Goal: Task Accomplishment & Management: Manage account settings

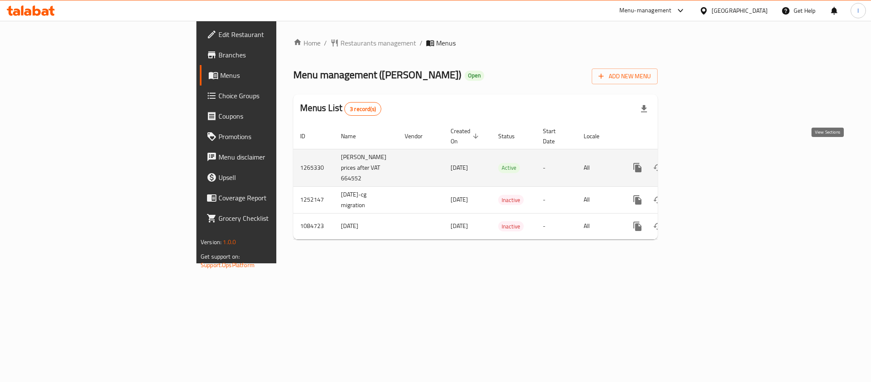
click at [704, 162] on icon "enhanced table" at bounding box center [699, 167] width 10 height 10
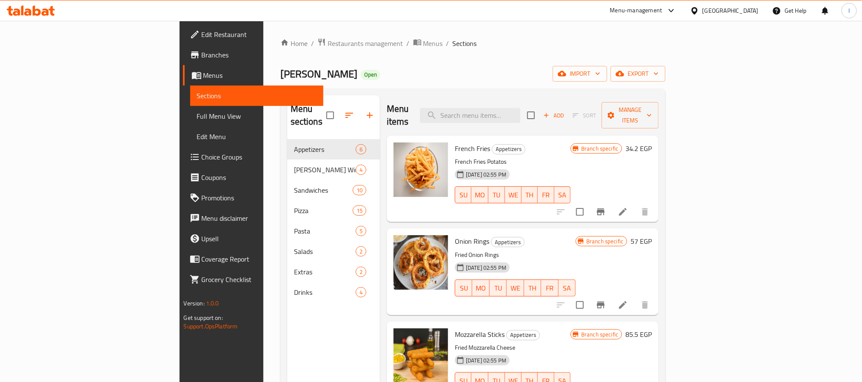
click at [410, 60] on div "Home / Restaurants management / Menus / Sections [PERSON_NAME] Open import expo…" at bounding box center [472, 261] width 385 height 446
click at [392, 68] on div "[PERSON_NAME] Open import export" at bounding box center [472, 74] width 385 height 16
click at [376, 54] on div "Home / Restaurants management / Menus / Sections [PERSON_NAME] Open import expo…" at bounding box center [472, 261] width 385 height 446
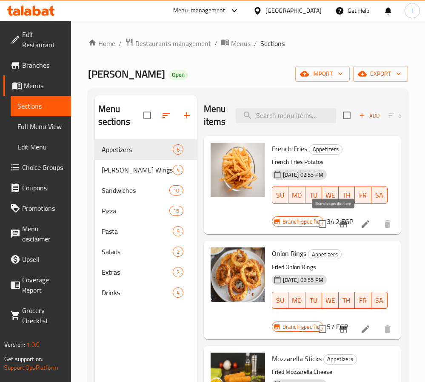
click at [339, 224] on icon "Branch-specific-item" at bounding box center [343, 223] width 8 height 7
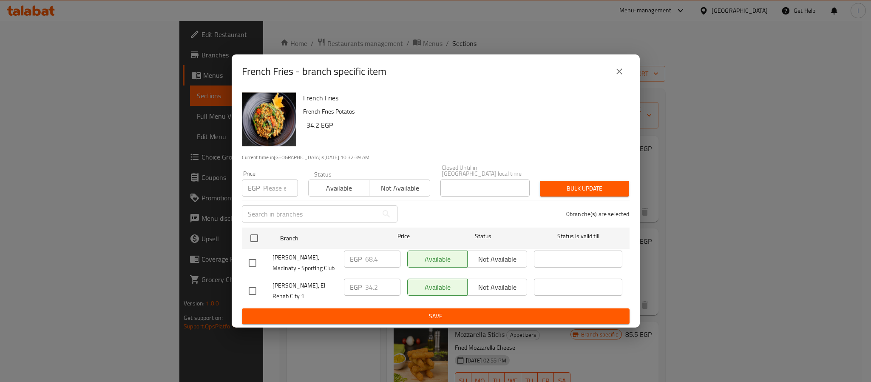
click at [616, 77] on icon "close" at bounding box center [620, 71] width 10 height 10
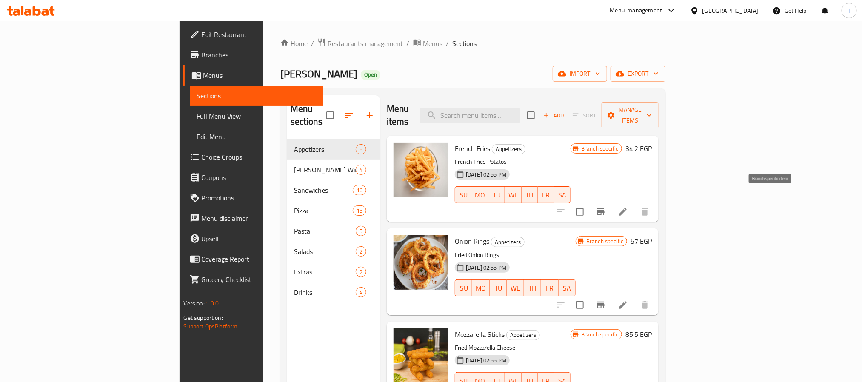
click at [606, 207] on icon "Branch-specific-item" at bounding box center [600, 212] width 10 height 10
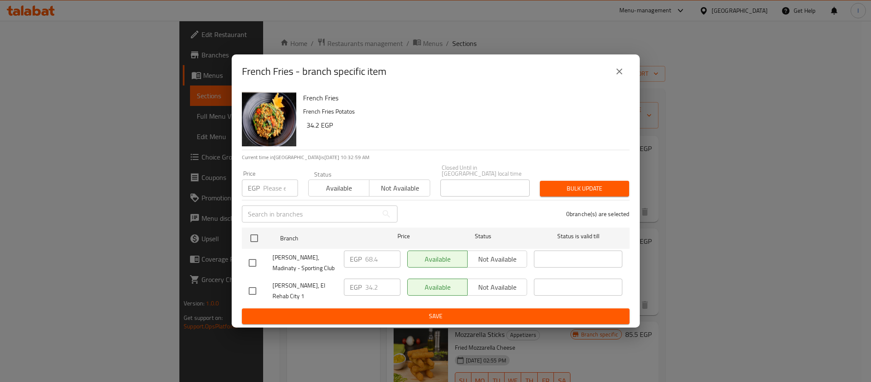
click at [623, 77] on icon "close" at bounding box center [620, 71] width 10 height 10
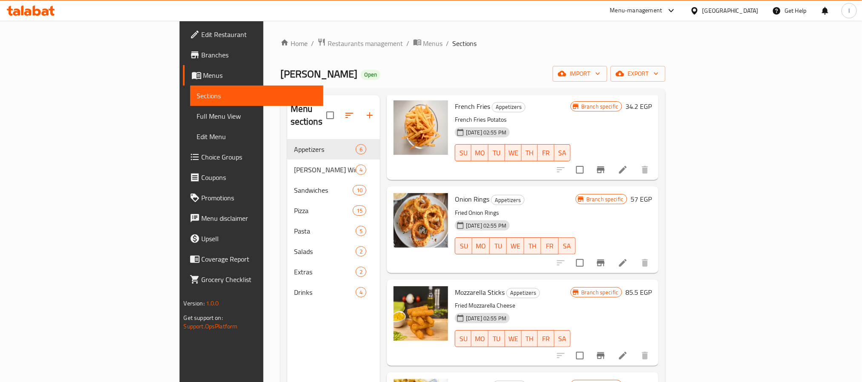
scroll to position [64, 0]
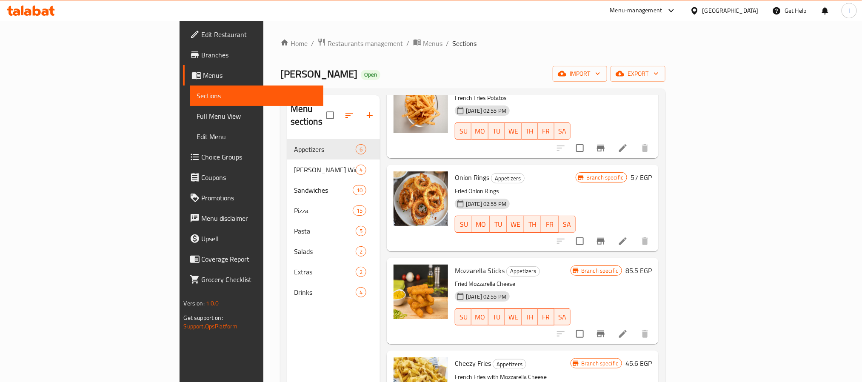
click at [606, 236] on icon "Branch-specific-item" at bounding box center [600, 241] width 10 height 10
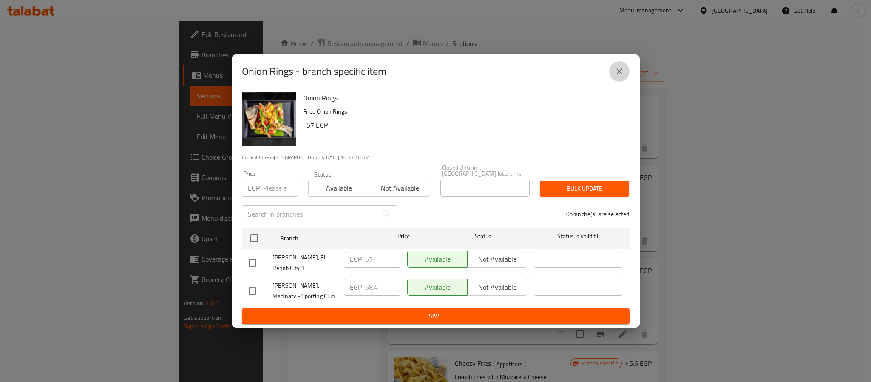
click at [615, 77] on icon "close" at bounding box center [620, 71] width 10 height 10
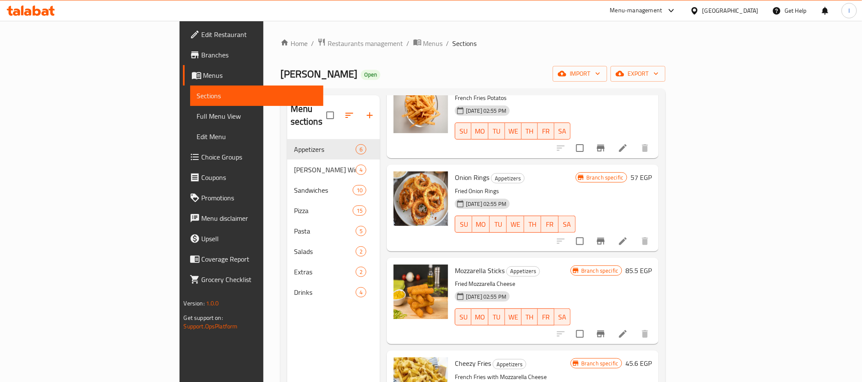
click at [631, 55] on div "Home / Restaurants management / Menus / Sections [PERSON_NAME] Open import expo…" at bounding box center [472, 261] width 385 height 446
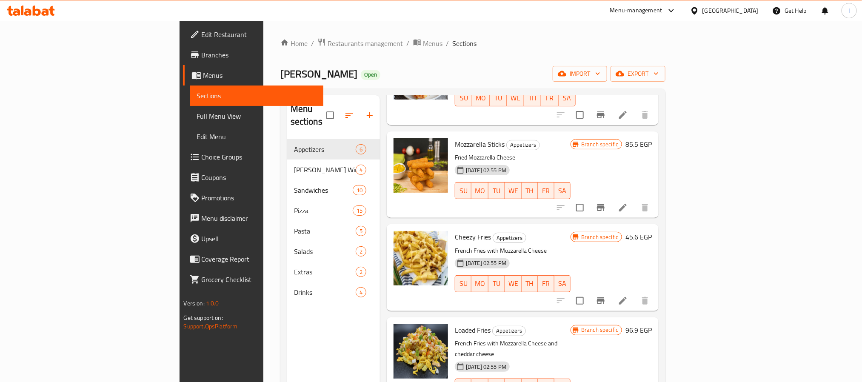
scroll to position [196, 0]
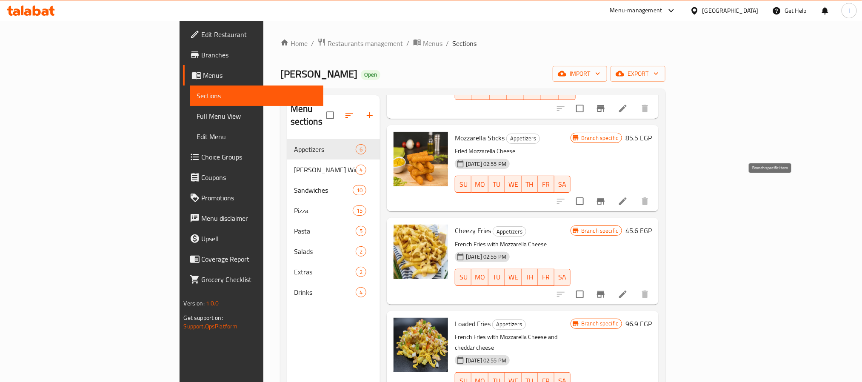
click at [606, 196] on icon "Branch-specific-item" at bounding box center [600, 201] width 10 height 10
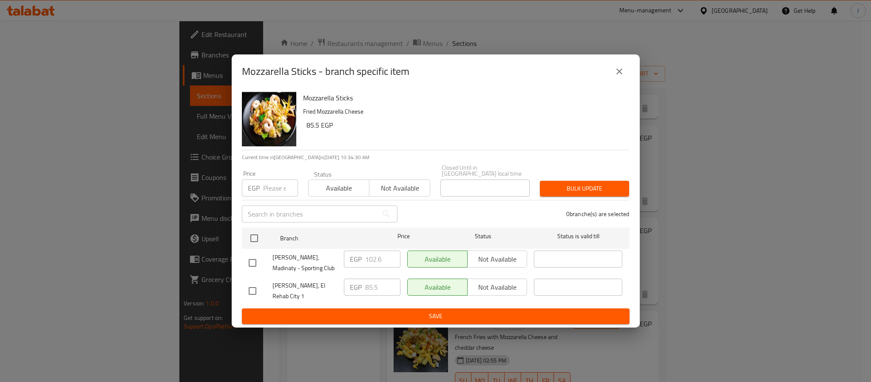
click at [625, 78] on button "close" at bounding box center [619, 71] width 20 height 20
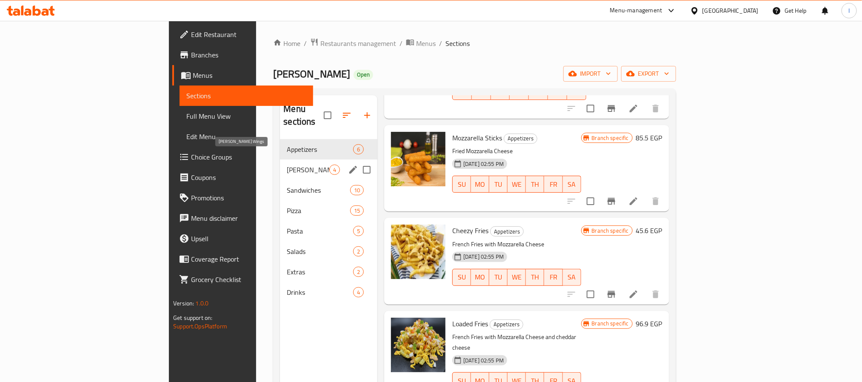
click at [287, 165] on span "[PERSON_NAME] Wings" at bounding box center [308, 170] width 42 height 10
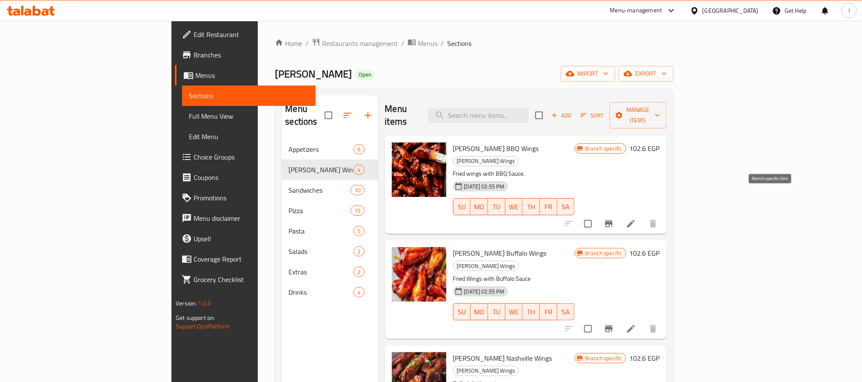
click at [612, 220] on icon "Branch-specific-item" at bounding box center [609, 223] width 8 height 7
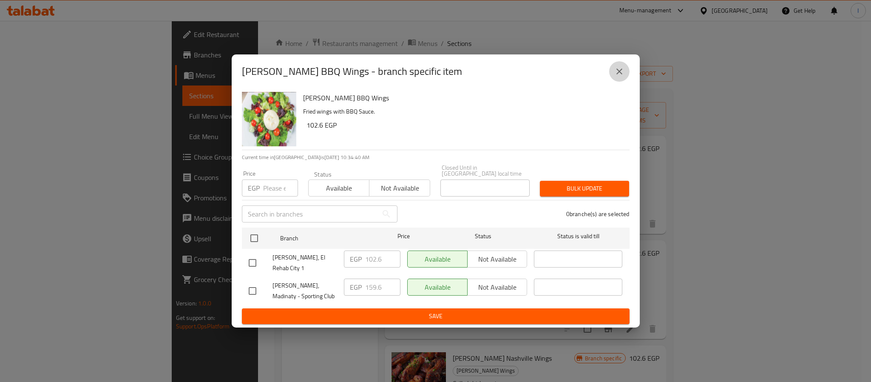
click at [617, 74] on icon "close" at bounding box center [620, 71] width 10 height 10
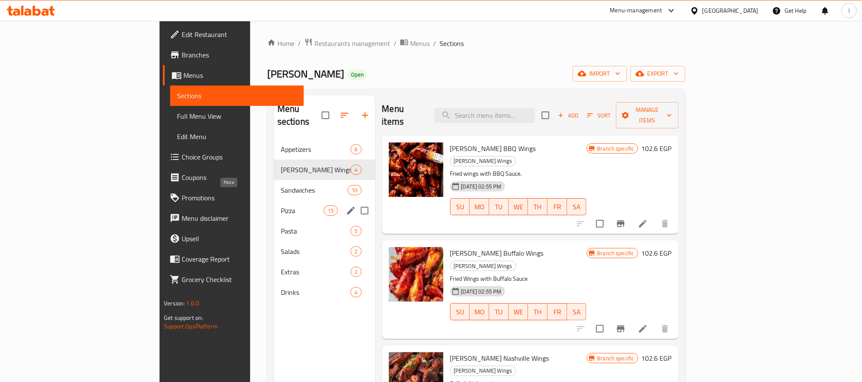
drag, startPoint x: 230, startPoint y: 193, endPoint x: 330, endPoint y: 194, distance: 100.0
click at [281, 205] on span "Pizza" at bounding box center [302, 210] width 43 height 10
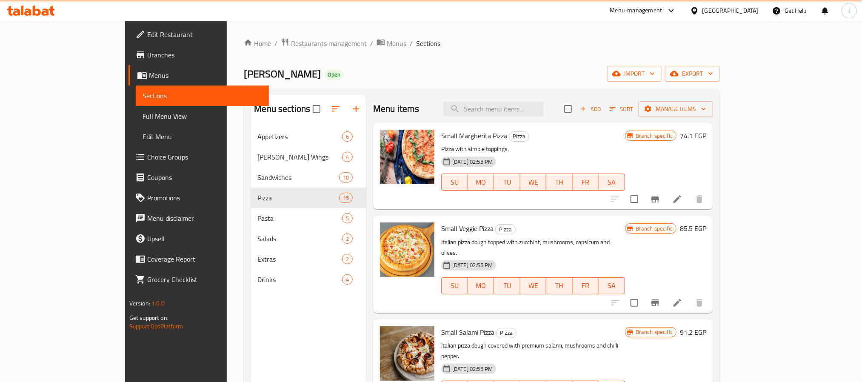
click at [441, 139] on span "Small Margherita Pizza" at bounding box center [474, 135] width 66 height 13
copy span "Margherita"
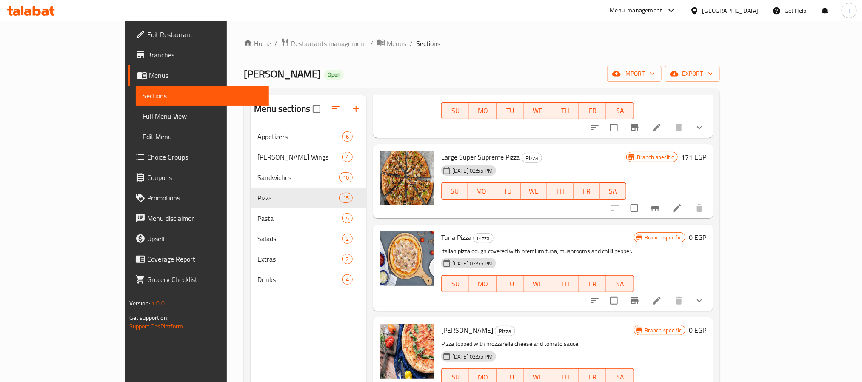
scroll to position [1014, 0]
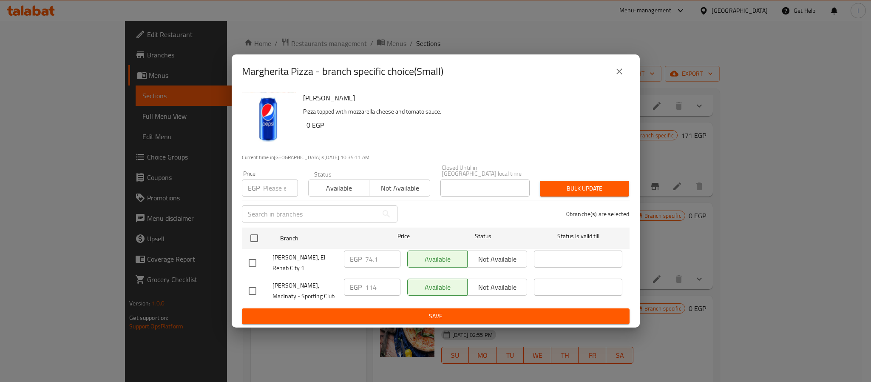
click at [623, 77] on icon "close" at bounding box center [620, 71] width 10 height 10
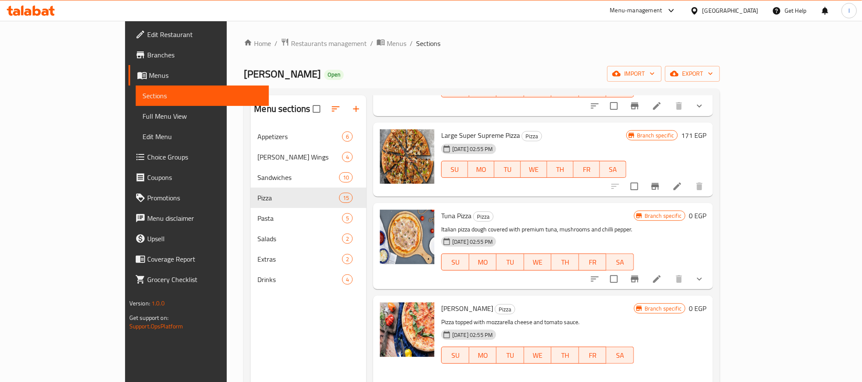
drag, startPoint x: 646, startPoint y: 60, endPoint x: 651, endPoint y: 25, distance: 35.6
click at [647, 57] on div "Home / Restaurants management / Menus / Sections [PERSON_NAME] Open import expo…" at bounding box center [482, 261] width 476 height 446
click at [629, 57] on div "Home / Restaurants management / Menus / Sections [PERSON_NAME] Open import expo…" at bounding box center [482, 261] width 476 height 446
